Goal: Information Seeking & Learning: Check status

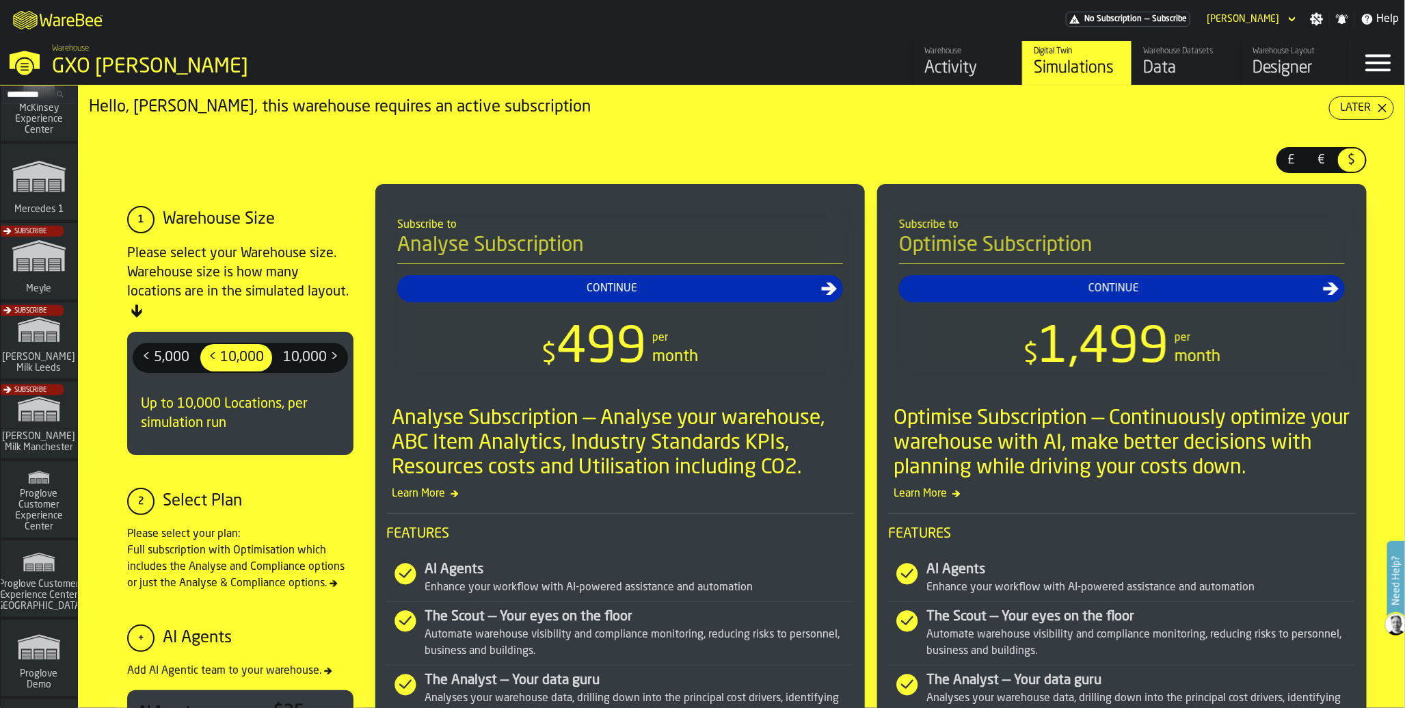
scroll to position [826, 0]
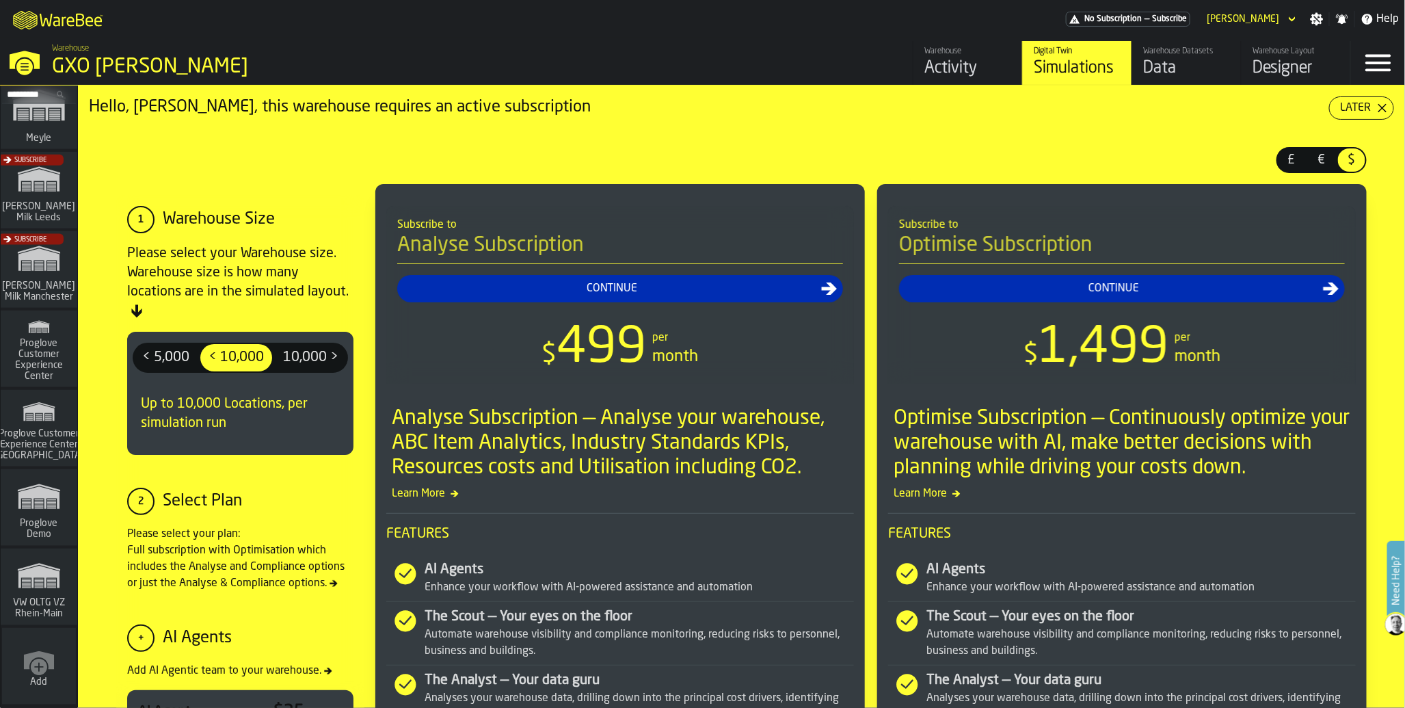
click at [42, 554] on icon "link-to-/wh/i/44979e6c-6f66-405e-9874-c1e29f02a54a/simulations" at bounding box center [39, 576] width 66 height 44
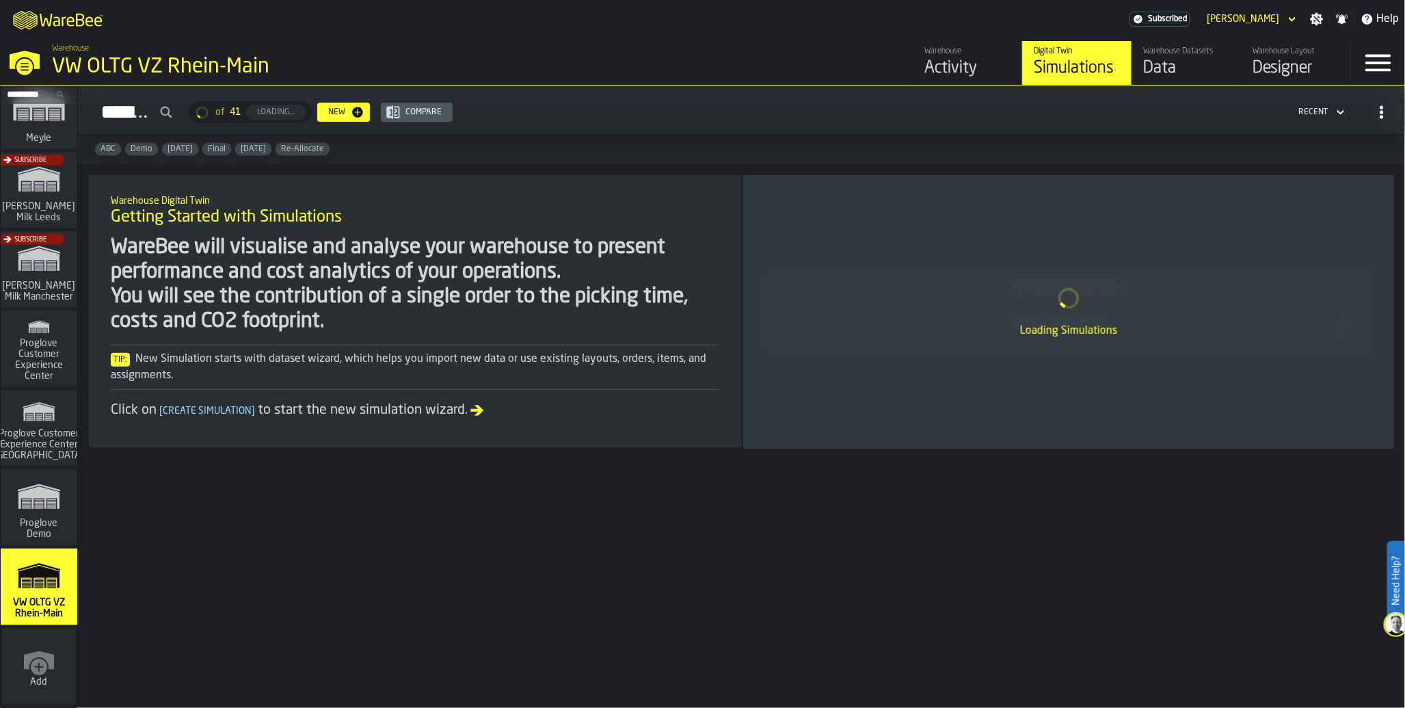
click at [1171, 65] on div "Data" at bounding box center [1186, 68] width 87 height 22
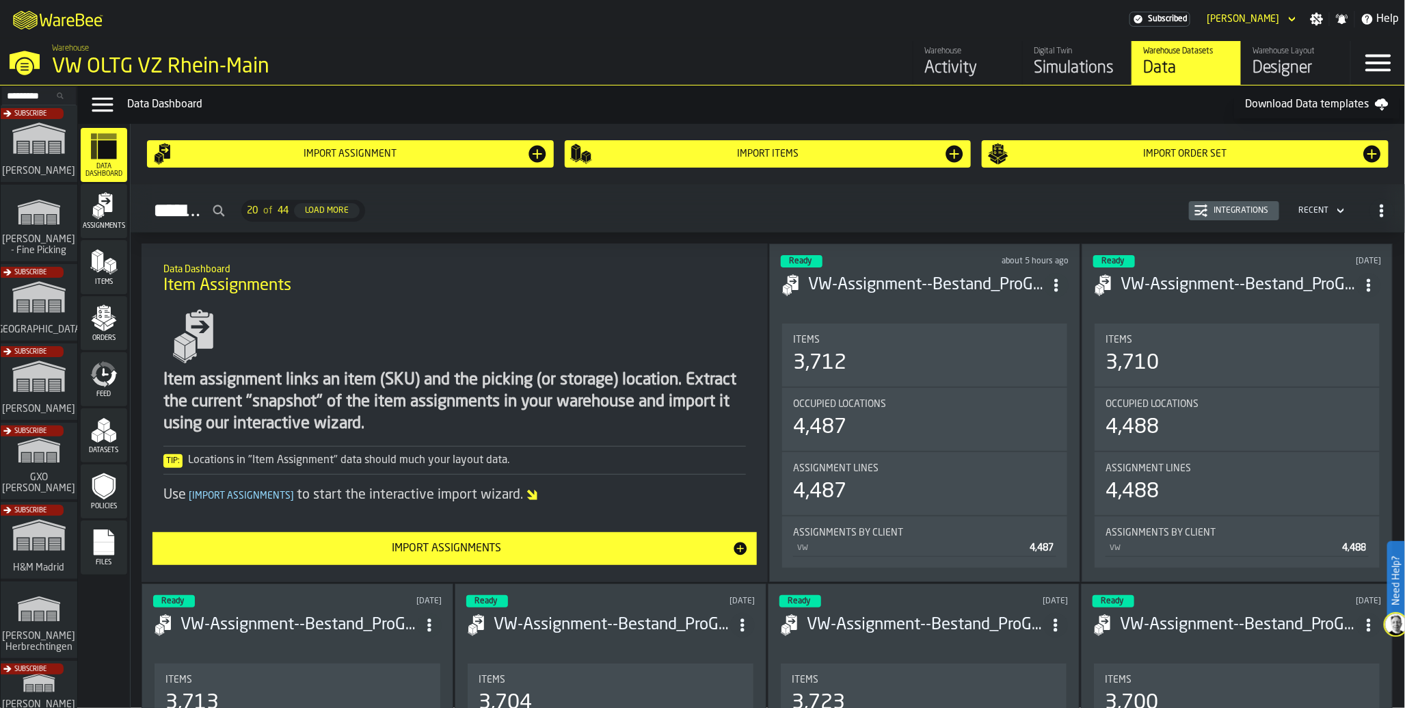
click at [110, 381] on icon "menu Feed" at bounding box center [112, 378] width 11 height 16
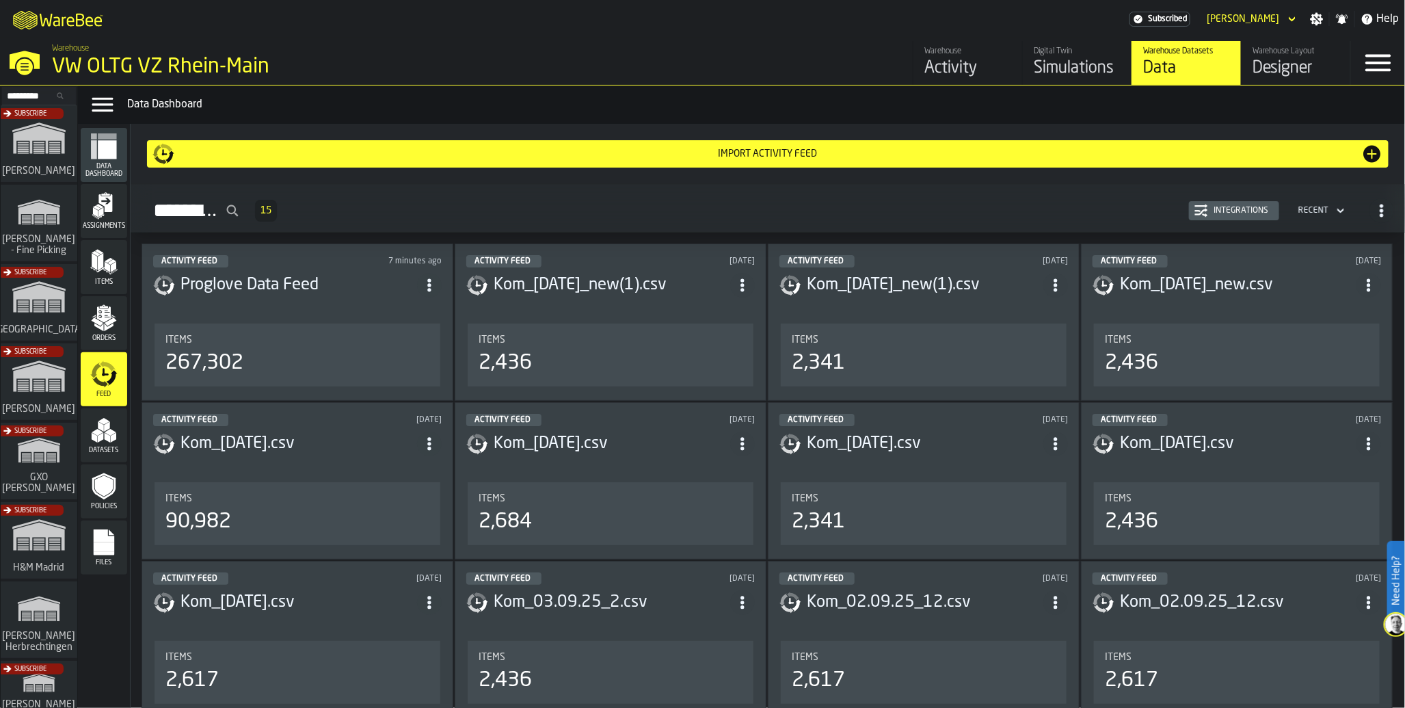
click at [110, 381] on icon "menu Feed" at bounding box center [112, 378] width 11 height 16
click at [267, 353] on div "267,302" at bounding box center [297, 363] width 264 height 25
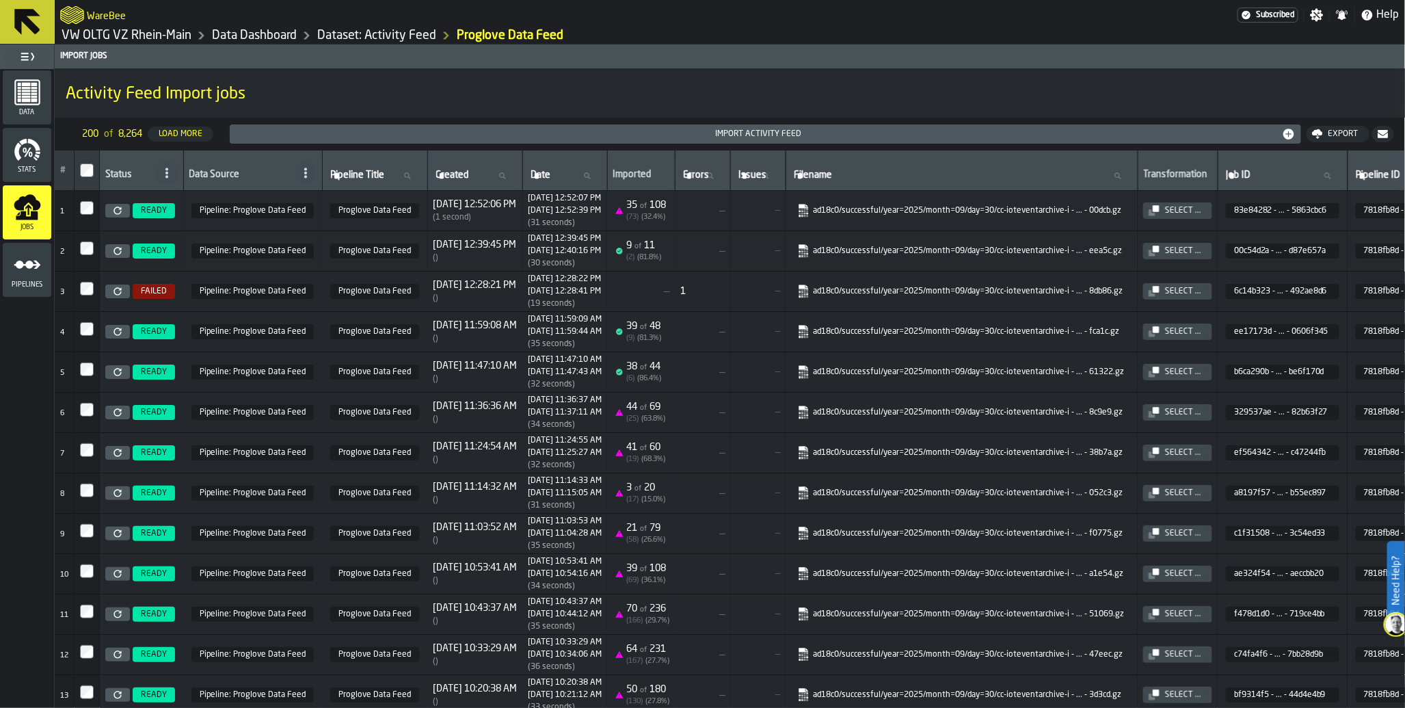
click at [1278, 15] on span "Subscribed" at bounding box center [1275, 15] width 39 height 10
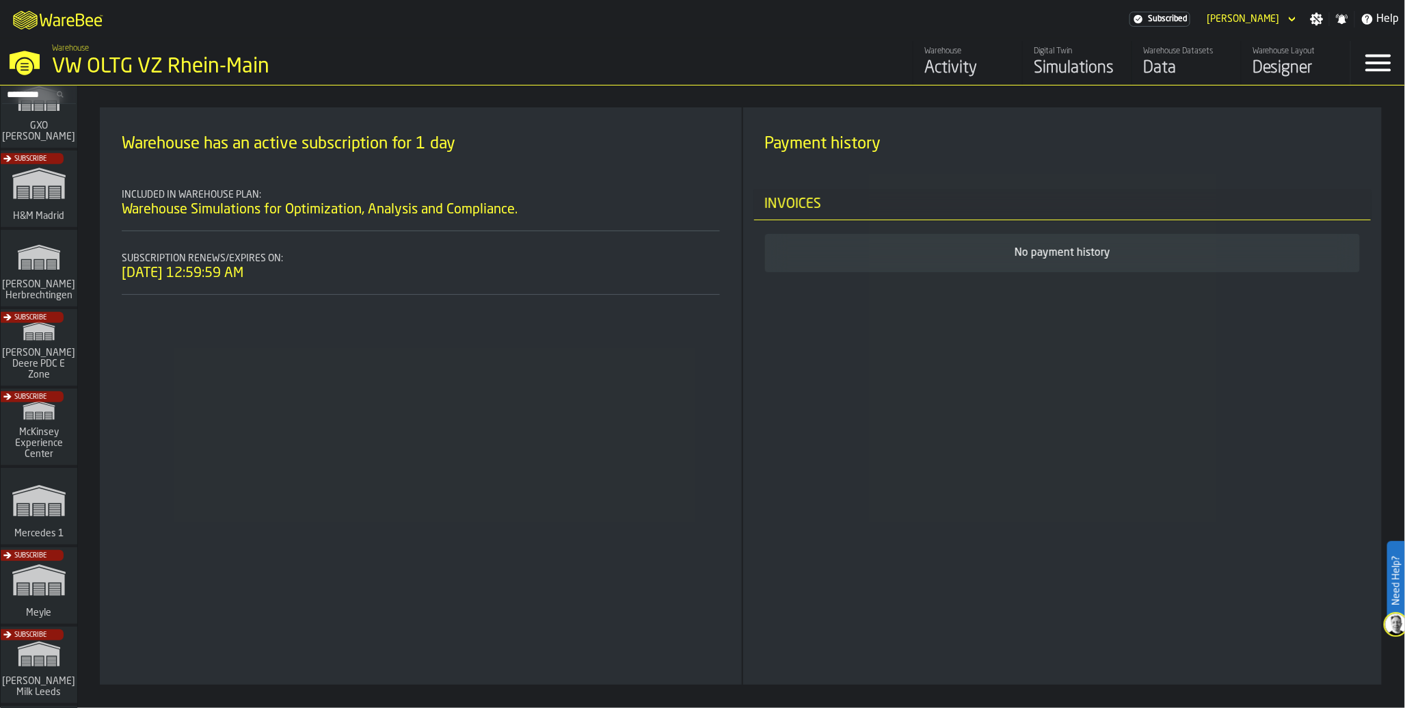
scroll to position [337, 0]
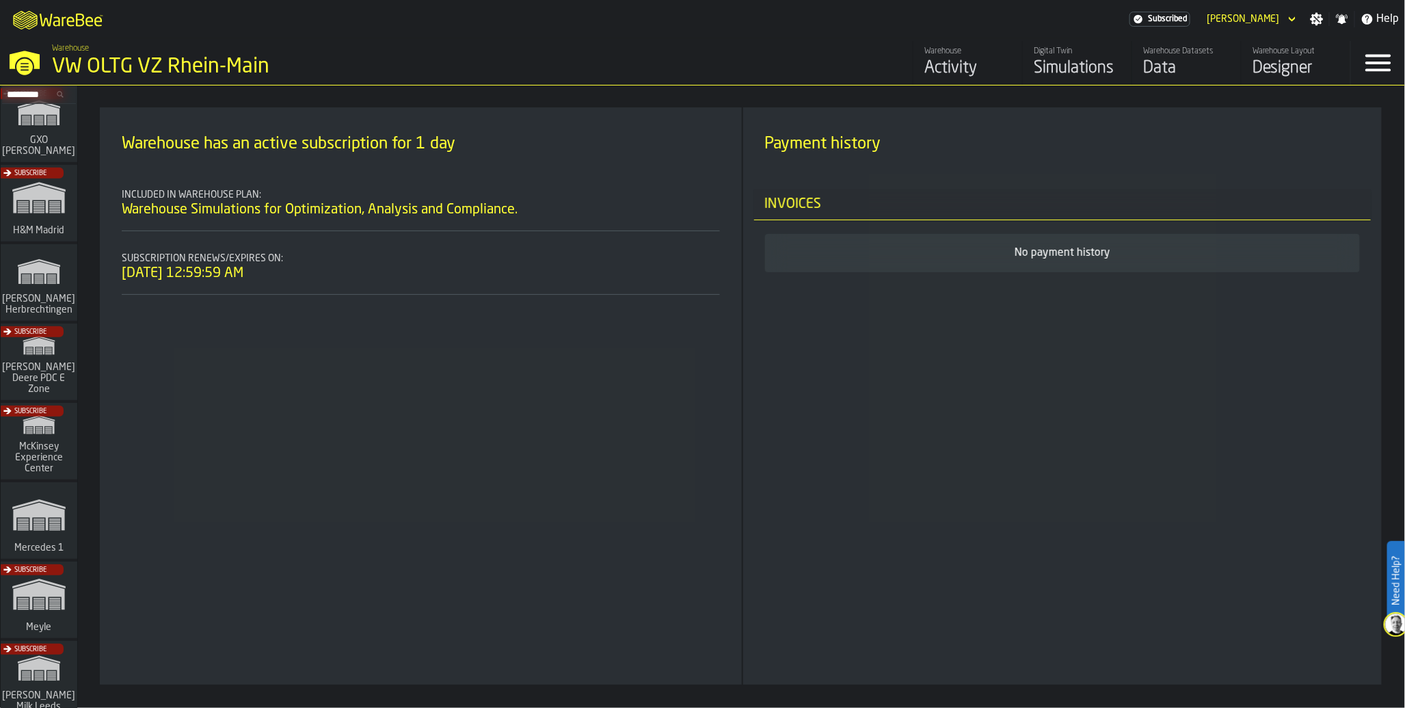
click at [44, 299] on span "Hartmann Herbrechtingen" at bounding box center [39, 304] width 79 height 22
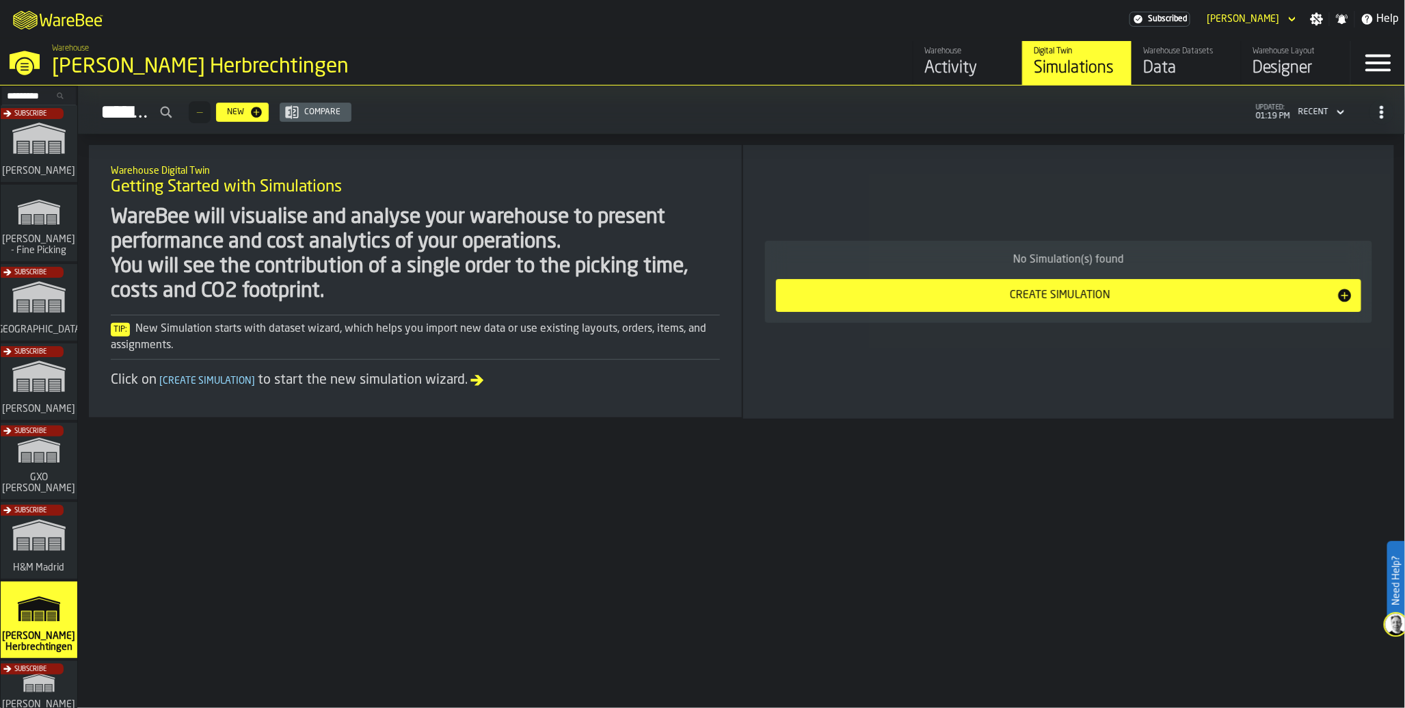
click at [1160, 68] on div "Data" at bounding box center [1186, 68] width 87 height 22
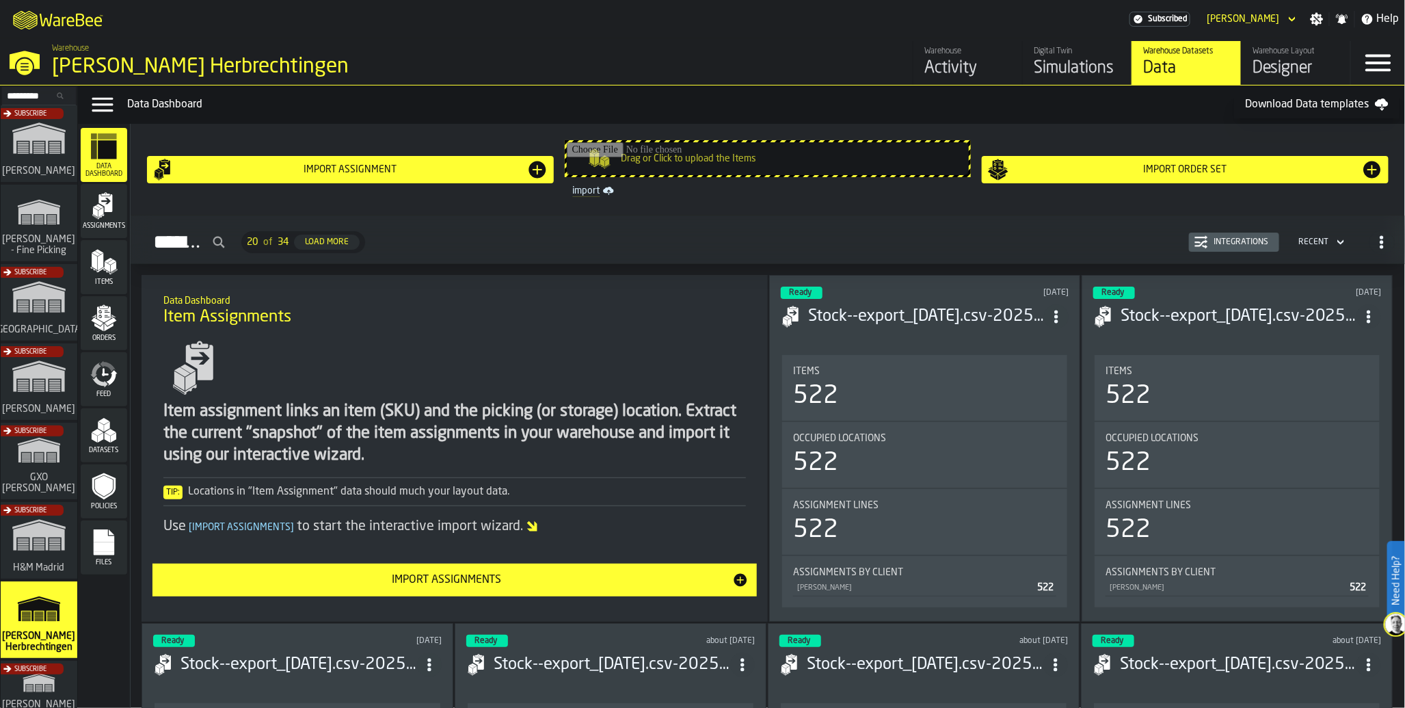
click at [109, 373] on icon "menu Feed" at bounding box center [103, 373] width 27 height 27
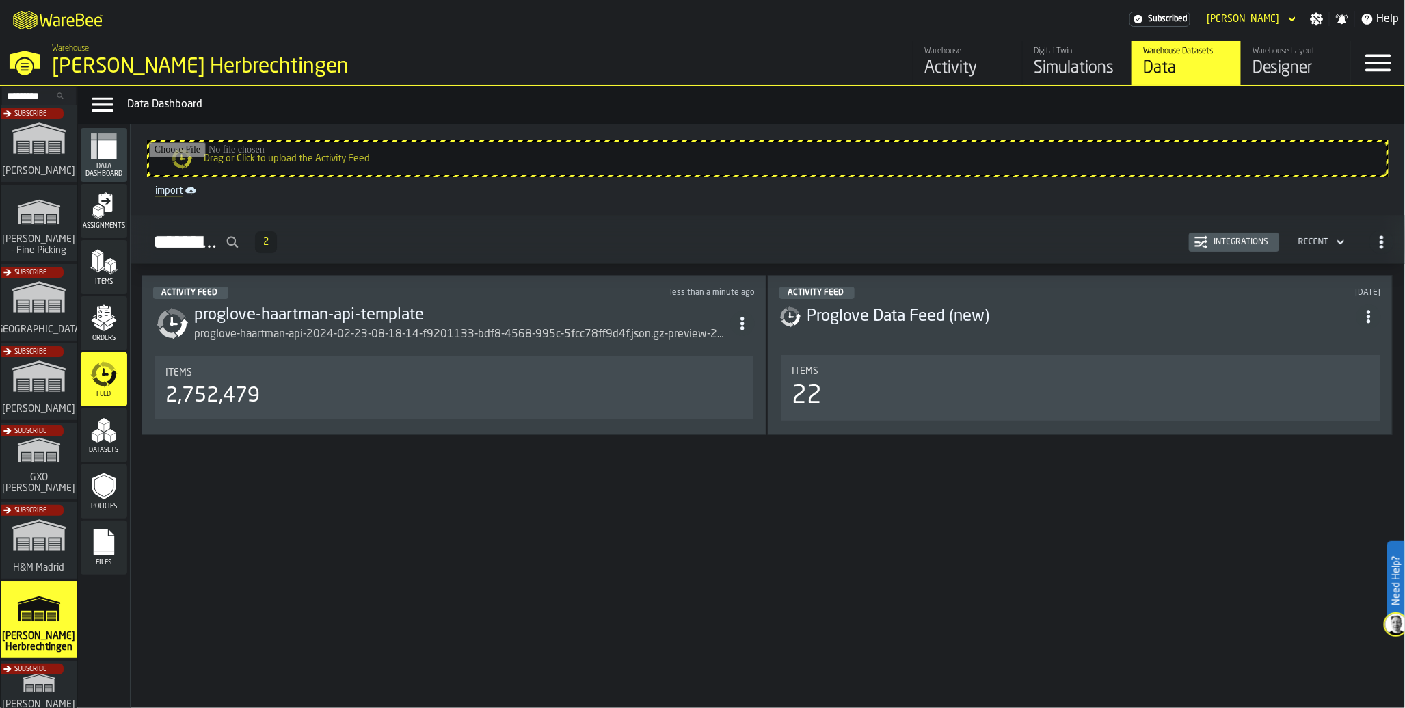
click at [267, 407] on div "2,752,479" at bounding box center [453, 396] width 577 height 25
